Goal: Task Accomplishment & Management: Manage account settings

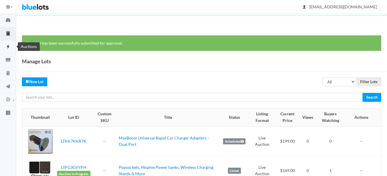
click at [7, 43] on link "Auctions" at bounding box center [8, 47] width 16 height 13
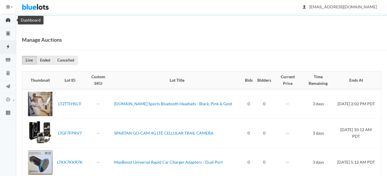
click at [7, 20] on icon "speedometer" at bounding box center [8, 20] width 5 height 4
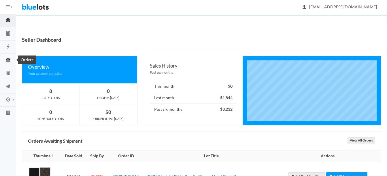
click at [7, 58] on icon "cash" at bounding box center [8, 59] width 5 height 3
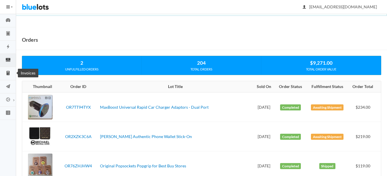
click at [7, 71] on icon "calculator" at bounding box center [8, 73] width 16 height 5
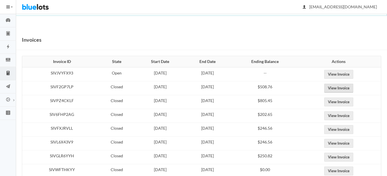
click at [348, 85] on link "View Invoice" at bounding box center [338, 88] width 29 height 9
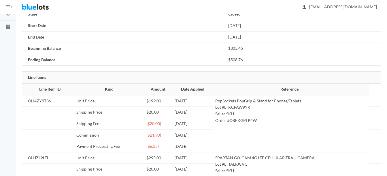
scroll to position [86, 0]
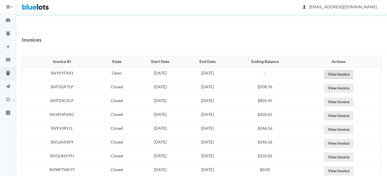
click at [350, 77] on link "View Invoice" at bounding box center [338, 74] width 29 height 9
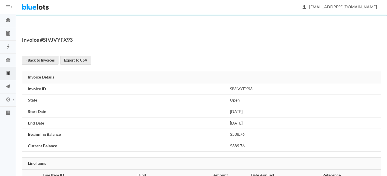
scroll to position [28, 0]
